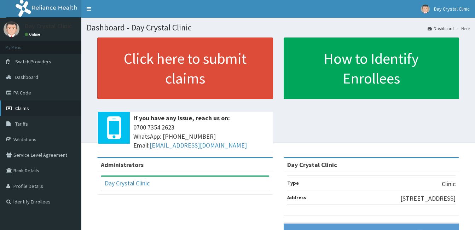
click at [27, 107] on span "Claims" at bounding box center [22, 108] width 14 height 6
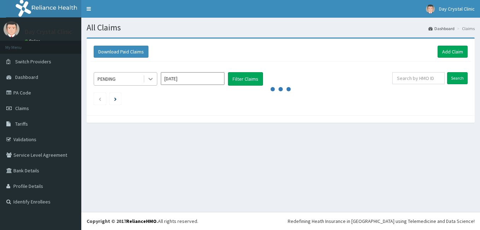
click at [151, 78] on icon at bounding box center [150, 78] width 7 height 7
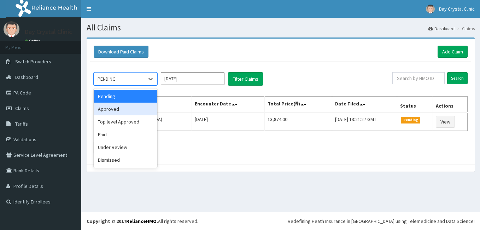
click at [124, 110] on div "Approved" at bounding box center [126, 109] width 64 height 13
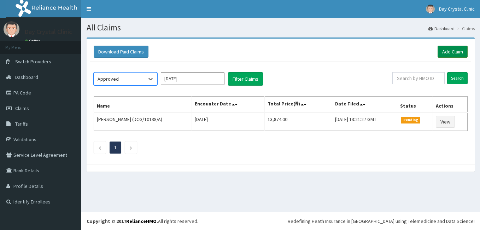
click at [448, 52] on link "Add Claim" at bounding box center [453, 52] width 30 height 12
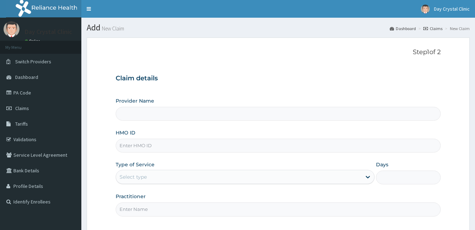
type input "Day Crystal Clinic"
paste input "DCG/10138/A"
type input "DCG/10138/A"
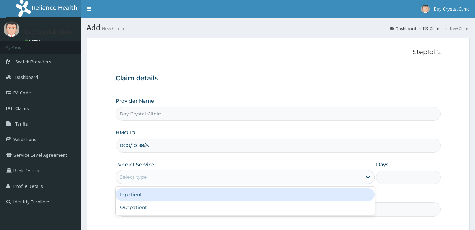
click at [159, 177] on div "Select type" at bounding box center [238, 176] width 245 height 11
click at [156, 194] on div "Inpatient" at bounding box center [245, 194] width 259 height 13
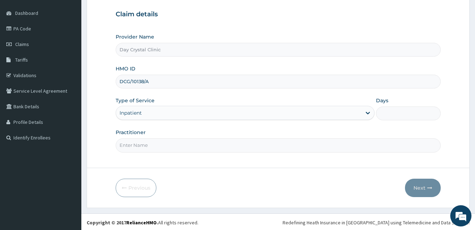
scroll to position [65, 0]
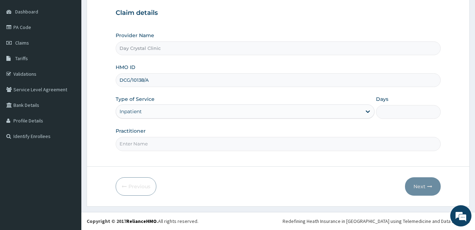
click at [146, 142] on input "Practitioner" at bounding box center [278, 144] width 325 height 14
type input "DR DAYO"
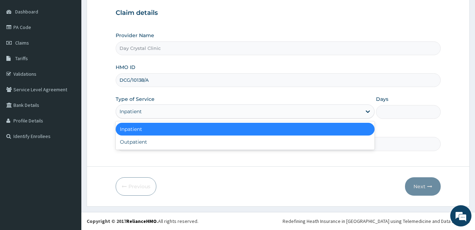
click at [150, 111] on div "Inpatient" at bounding box center [238, 111] width 245 height 11
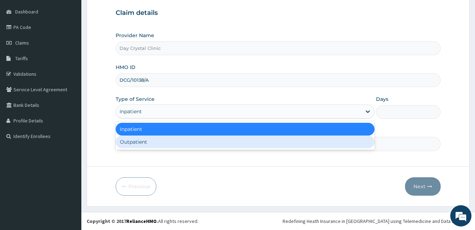
click at [147, 146] on div "Outpatient" at bounding box center [245, 141] width 259 height 13
type input "1"
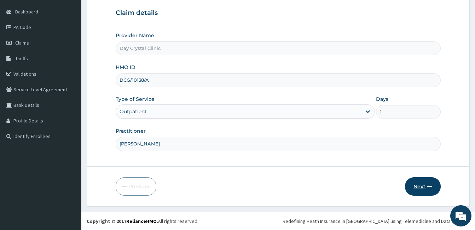
click at [432, 186] on icon "button" at bounding box center [429, 186] width 5 height 5
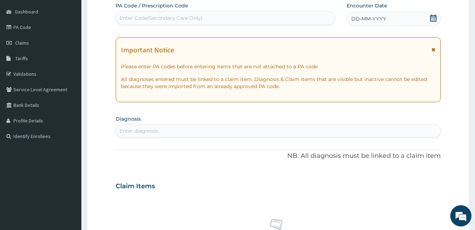
click at [150, 20] on div "Enter Code(Secondary Care Only)" at bounding box center [160, 17] width 83 height 7
type input "PA/8A1B4D"
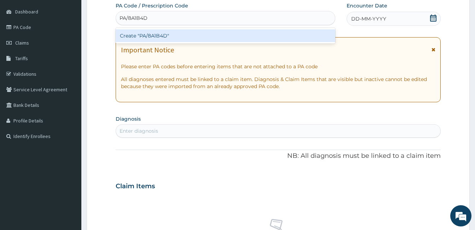
click at [155, 34] on div "Create "PA/8A1B4D"" at bounding box center [226, 35] width 220 height 13
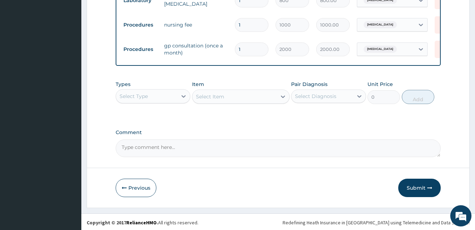
scroll to position [496, 0]
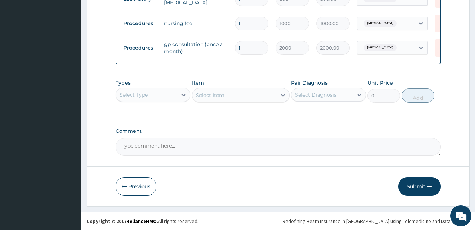
click at [424, 182] on button "Submit" at bounding box center [419, 186] width 42 height 18
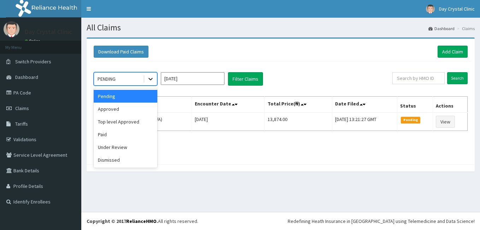
click at [152, 82] on icon at bounding box center [150, 78] width 7 height 7
click at [118, 107] on div "Approved" at bounding box center [126, 109] width 64 height 13
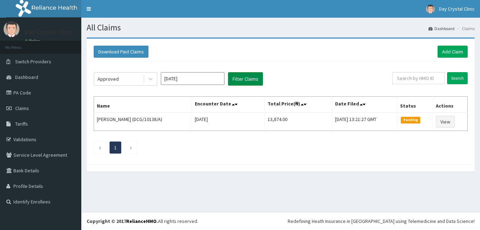
click at [255, 77] on button "Filter Claims" at bounding box center [245, 78] width 35 height 13
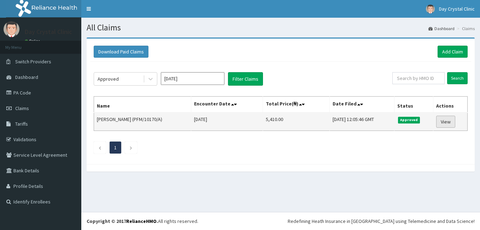
click at [450, 122] on link "View" at bounding box center [445, 122] width 19 height 12
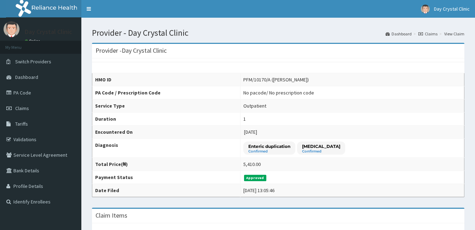
click at [427, 150] on td "Enteric duplication Confirmed Malaria Confirmed" at bounding box center [352, 148] width 224 height 19
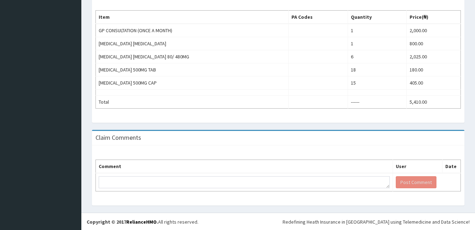
scroll to position [228, 0]
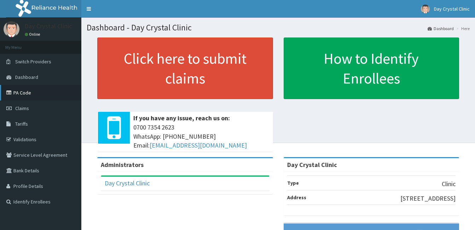
click at [23, 93] on link "PA Code" at bounding box center [40, 93] width 81 height 16
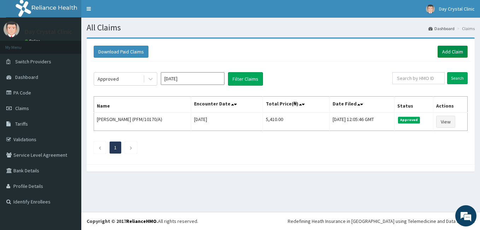
click at [450, 51] on link "Add Claim" at bounding box center [453, 52] width 30 height 12
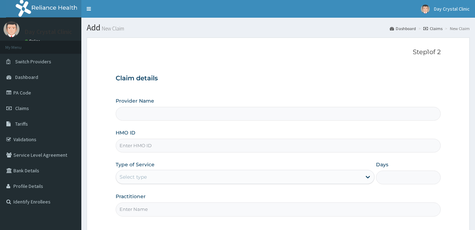
drag, startPoint x: 0, startPoint y: 0, endPoint x: 142, endPoint y: 143, distance: 201.7
type input "DCG/10138/A"
click at [295, 90] on div "Claim details Provider Name HMO ID DCG/10138/A Type of Service Select type Days…" at bounding box center [278, 142] width 325 height 148
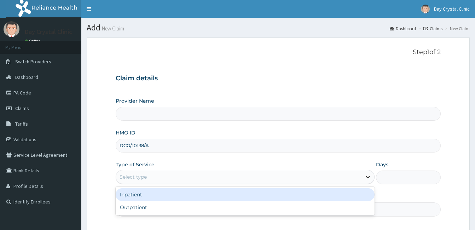
click at [366, 176] on icon at bounding box center [367, 176] width 7 height 7
click at [208, 191] on div "Inpatient" at bounding box center [245, 194] width 259 height 13
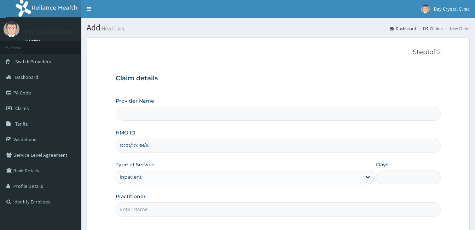
click at [332, 49] on p "Step 1 of 2" at bounding box center [278, 52] width 325 height 8
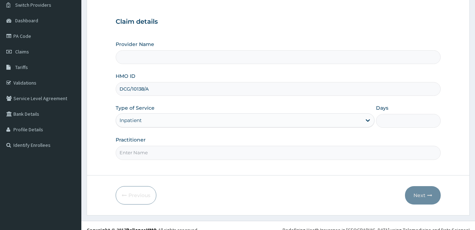
scroll to position [65, 0]
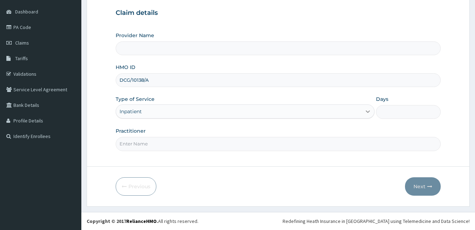
click at [366, 110] on icon at bounding box center [367, 111] width 7 height 7
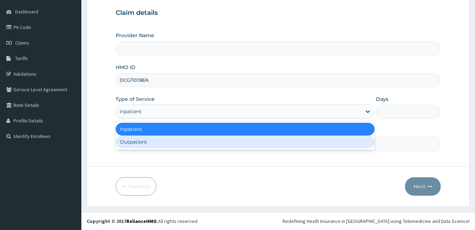
click at [275, 140] on div "Outpatient" at bounding box center [245, 141] width 259 height 13
type input "1"
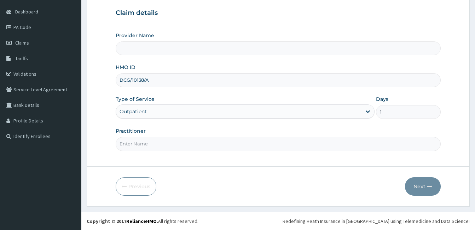
type input "Day Crystal Clinic"
click at [252, 147] on input "Practitioner" at bounding box center [278, 144] width 325 height 14
type input "DR DAYO"
click at [422, 182] on button "Next" at bounding box center [423, 186] width 36 height 18
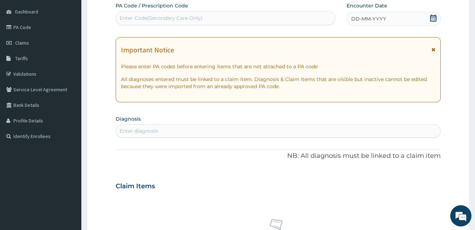
click at [175, 16] on div "Enter Code(Secondary Care Only)" at bounding box center [160, 17] width 83 height 7
type input "PA/8A1B4D"
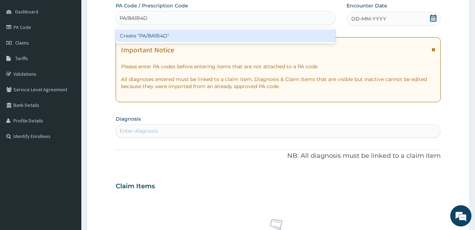
click at [174, 35] on div "Create "PA/8A1B4D"" at bounding box center [226, 35] width 220 height 13
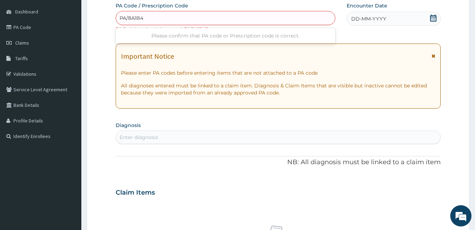
type input "PA/8A1B4D"
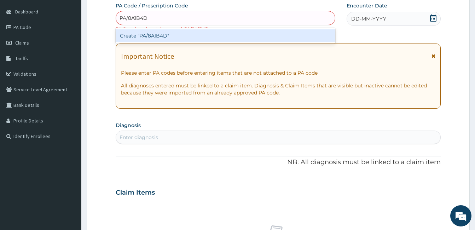
click at [189, 35] on div "Create "PA/8A1B4D"" at bounding box center [226, 35] width 220 height 13
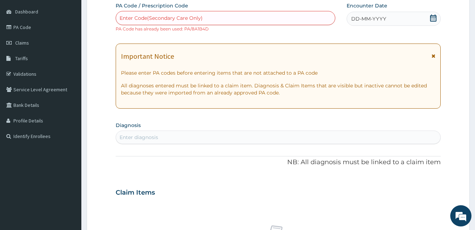
click at [440, 139] on div "Enter diagnosis" at bounding box center [278, 137] width 324 height 11
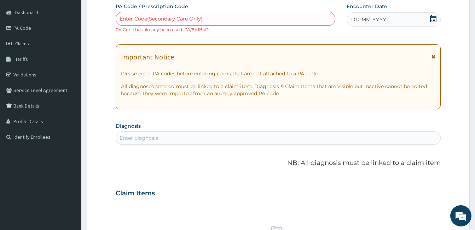
scroll to position [58, 0]
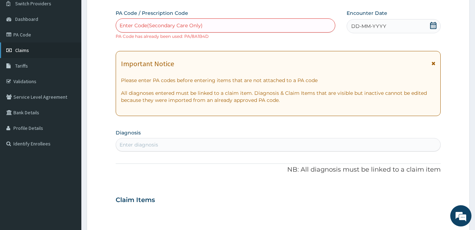
click at [27, 49] on span "Claims" at bounding box center [22, 50] width 14 height 6
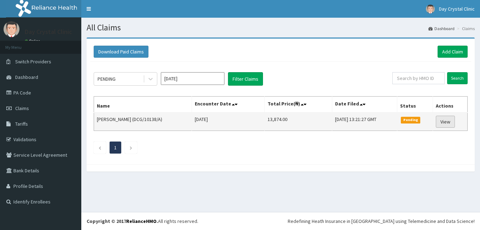
click at [452, 122] on link "View" at bounding box center [445, 122] width 19 height 12
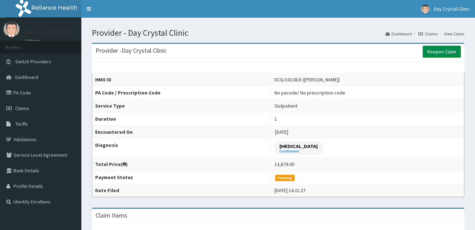
click at [439, 54] on link "Reopen Claim" at bounding box center [441, 52] width 38 height 12
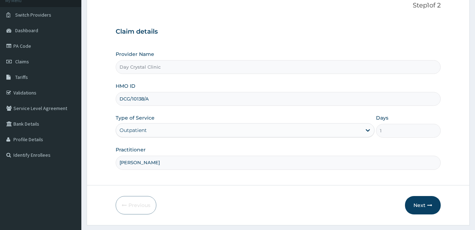
scroll to position [65, 0]
